Goal: Find contact information: Find contact information

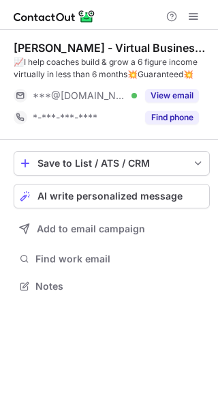
scroll to position [277, 218]
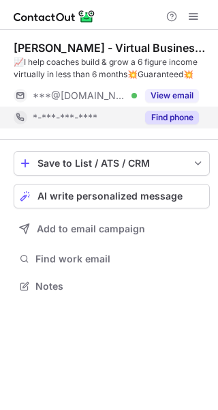
click at [183, 119] on button "Find phone" at bounding box center [172, 118] width 54 height 14
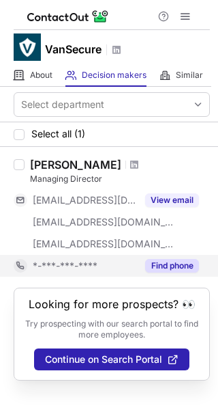
click at [179, 264] on button "Find phone" at bounding box center [172, 266] width 54 height 14
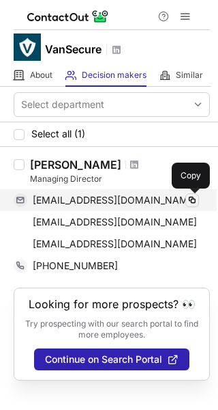
click at [192, 203] on span at bounding box center [192, 200] width 11 height 11
